Goal: Complete application form

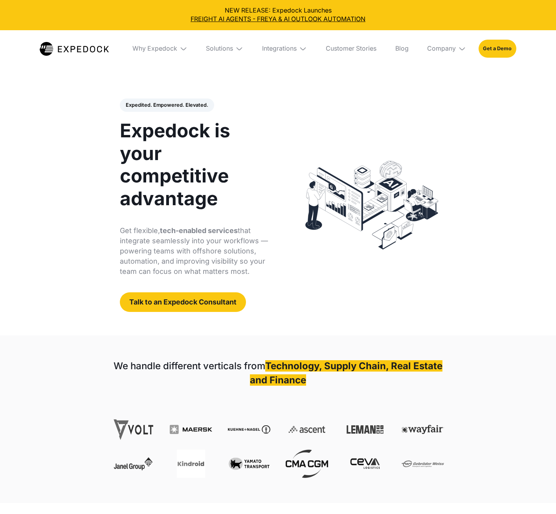
select select
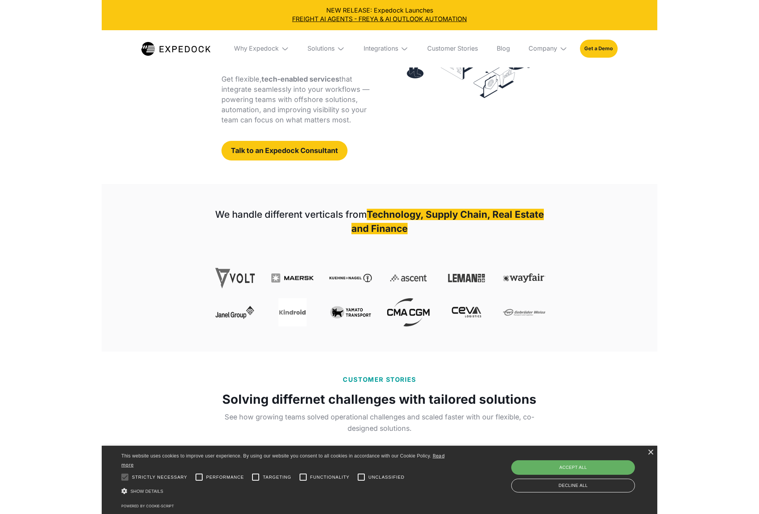
scroll to position [152, 0]
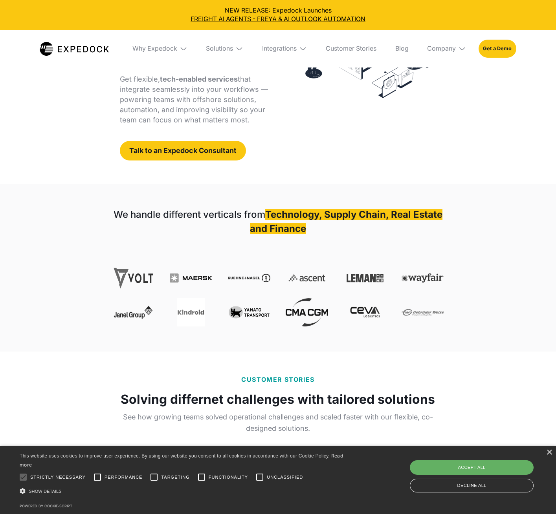
click at [481, 467] on div "Accept all" at bounding box center [471, 468] width 124 height 14
checkbox input "true"
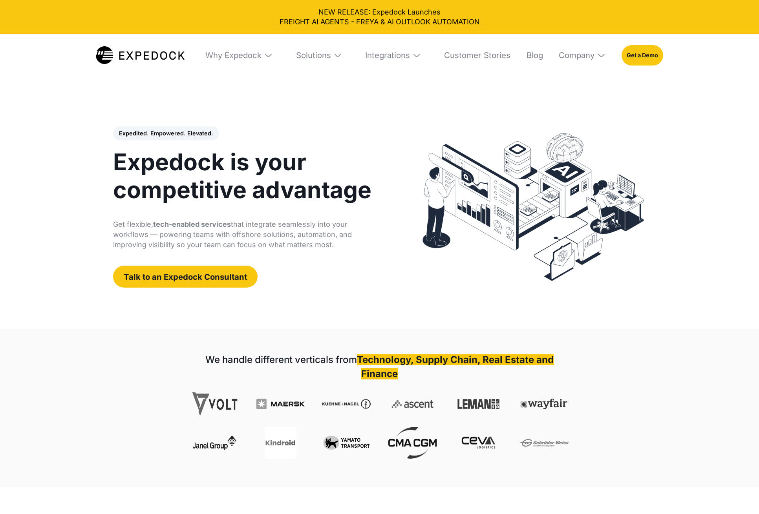
select select
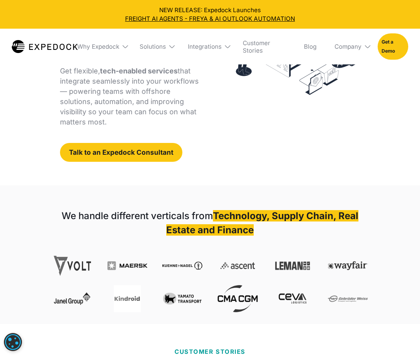
scroll to position [152, 0]
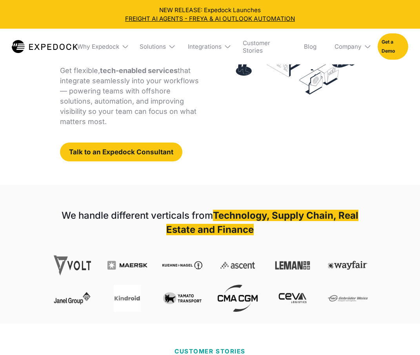
select select
